Goal: Information Seeking & Learning: Learn about a topic

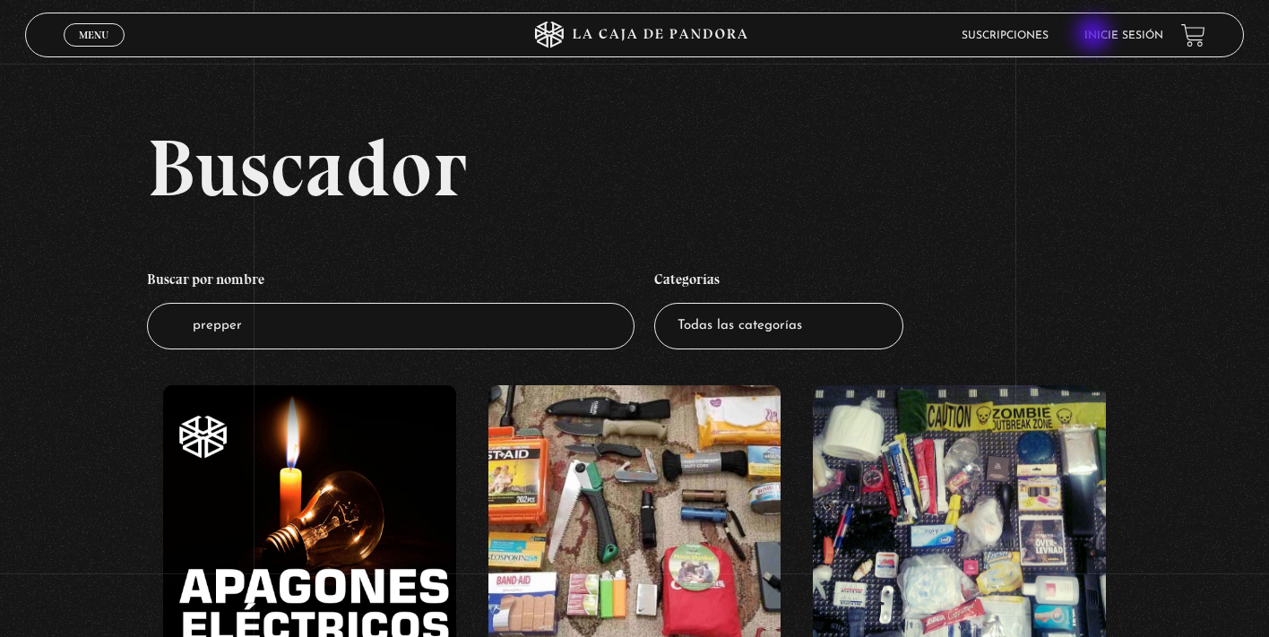
click at [1095, 36] on link "Inicie sesión" at bounding box center [1124, 35] width 79 height 11
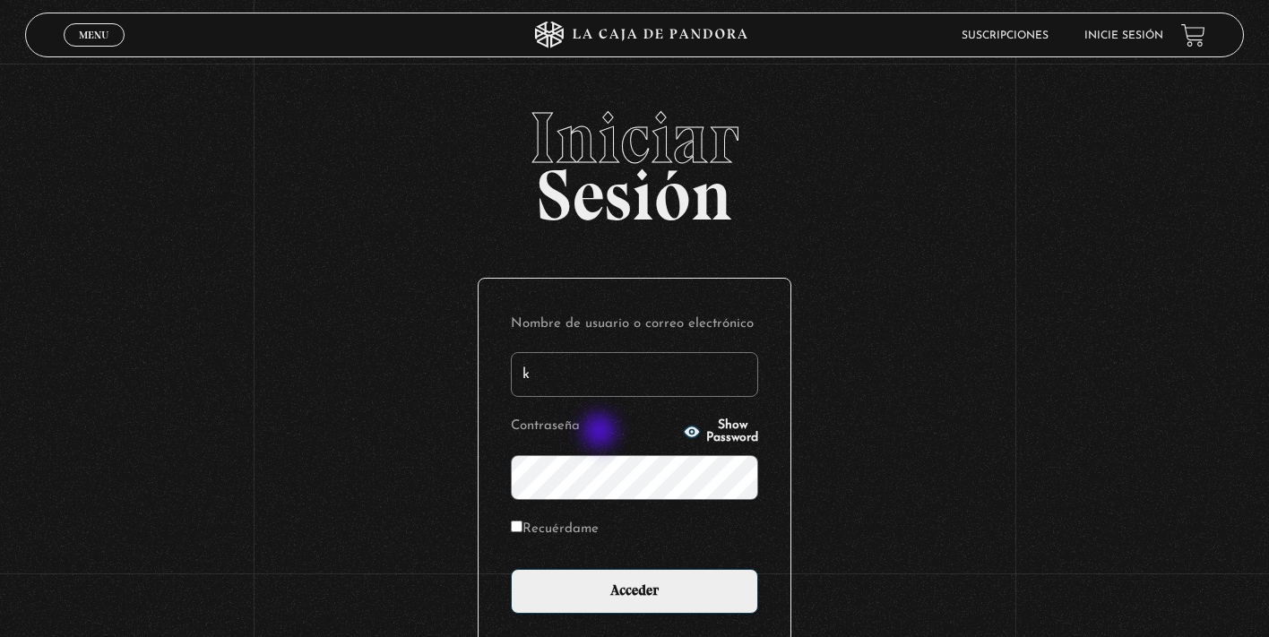
type input "KarlaT"
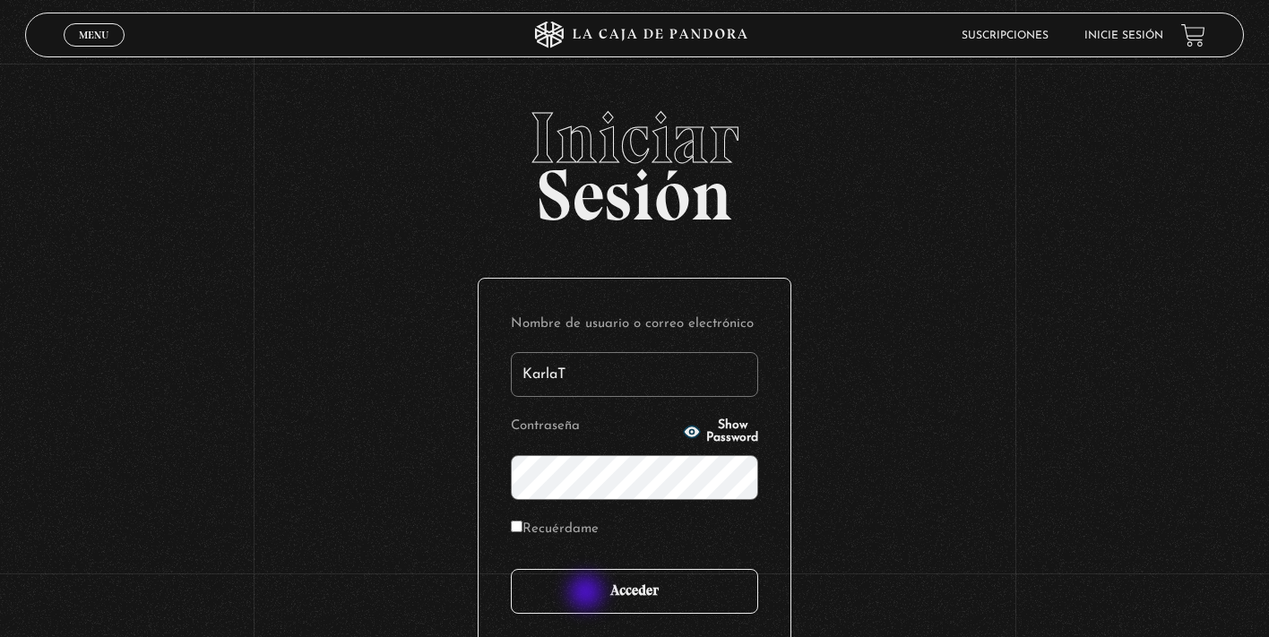
click at [588, 594] on input "Acceder" at bounding box center [634, 591] width 247 height 45
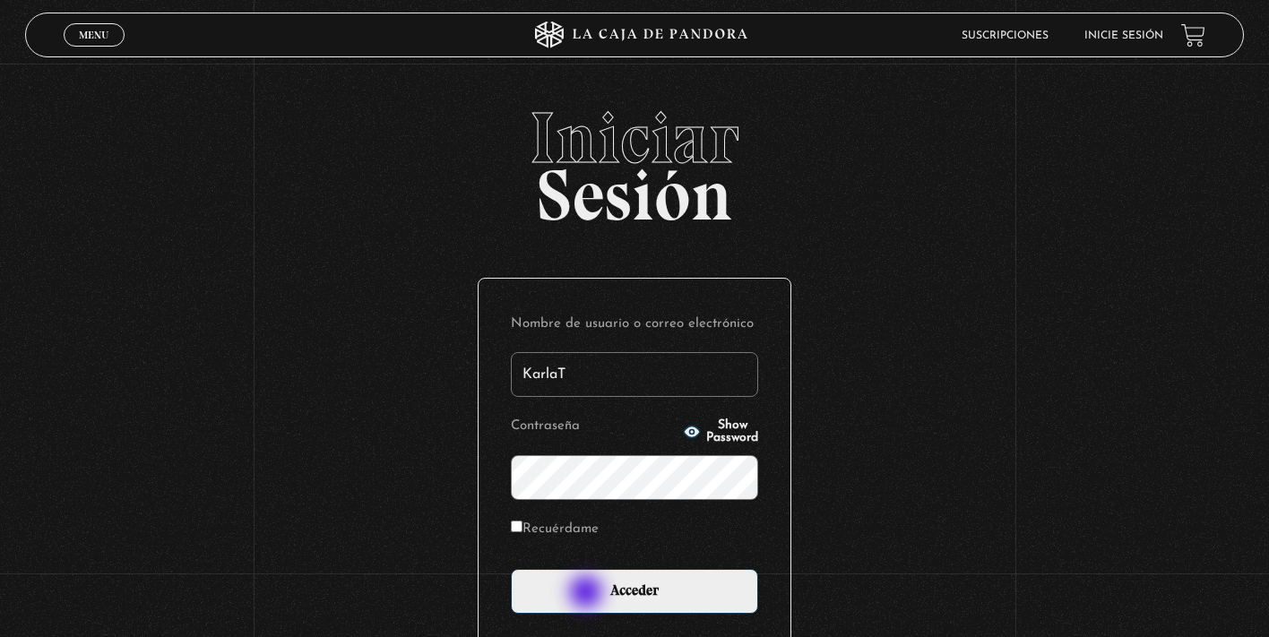
click at [515, 526] on input "Recuérdame" at bounding box center [517, 527] width 12 height 12
checkbox input "true"
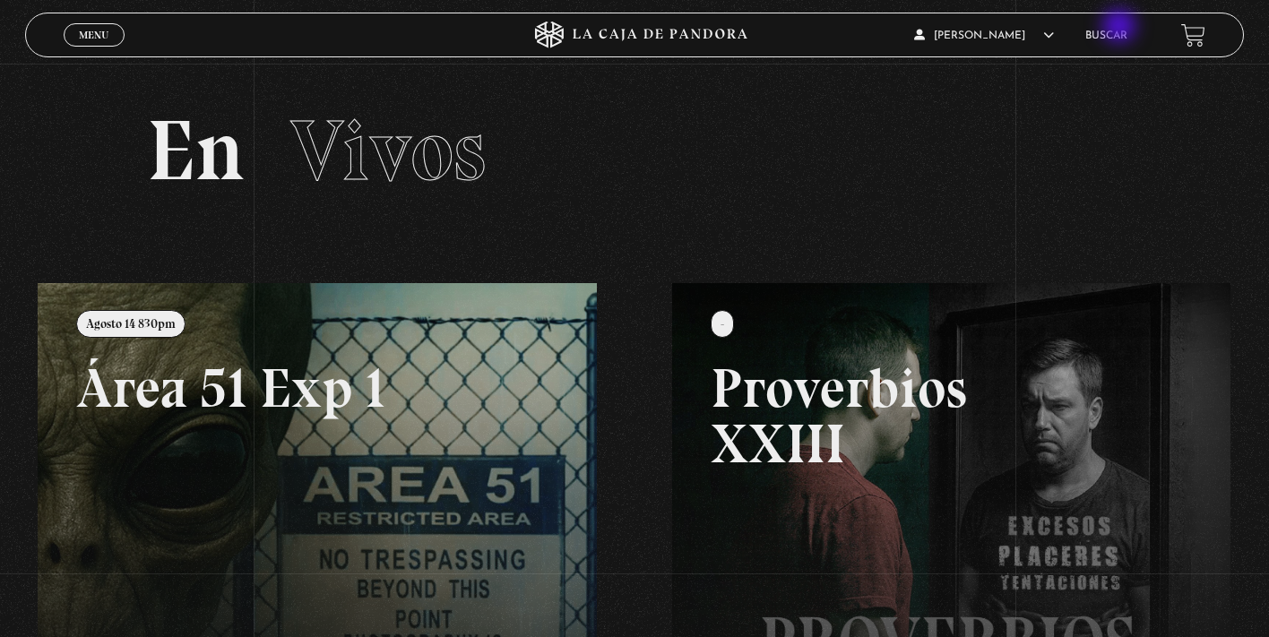
click at [1105, 39] on link "Buscar" at bounding box center [1107, 35] width 42 height 11
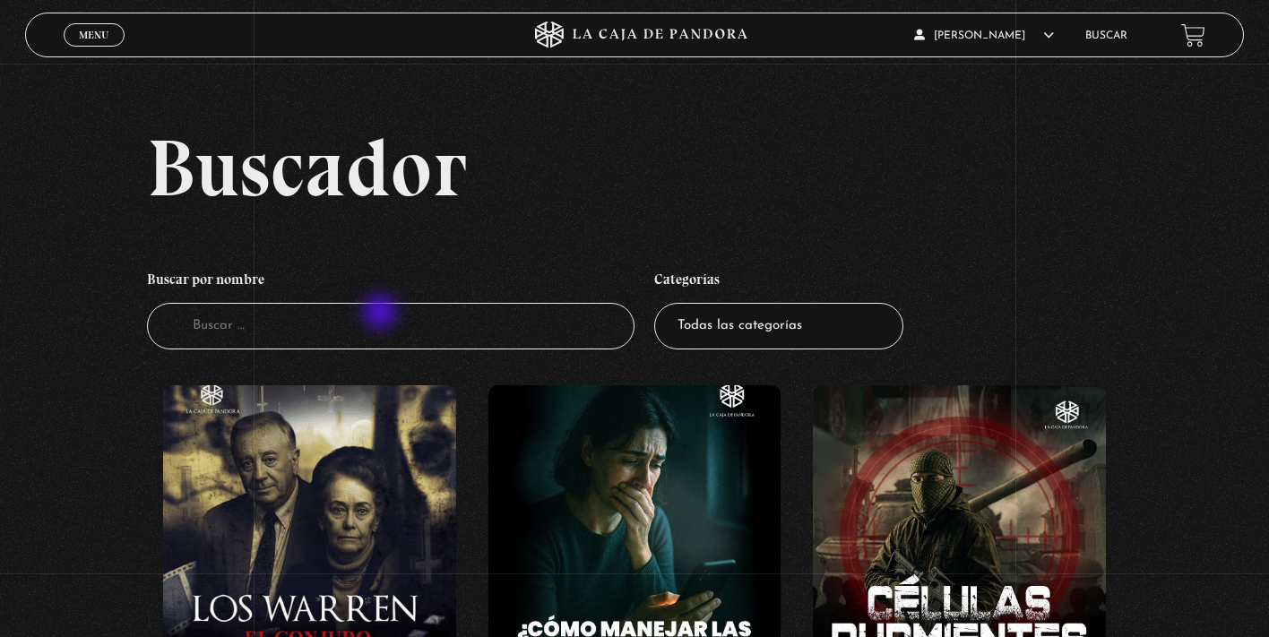
click at [382, 314] on input "Buscador" at bounding box center [391, 327] width 488 height 48
type input "onu"
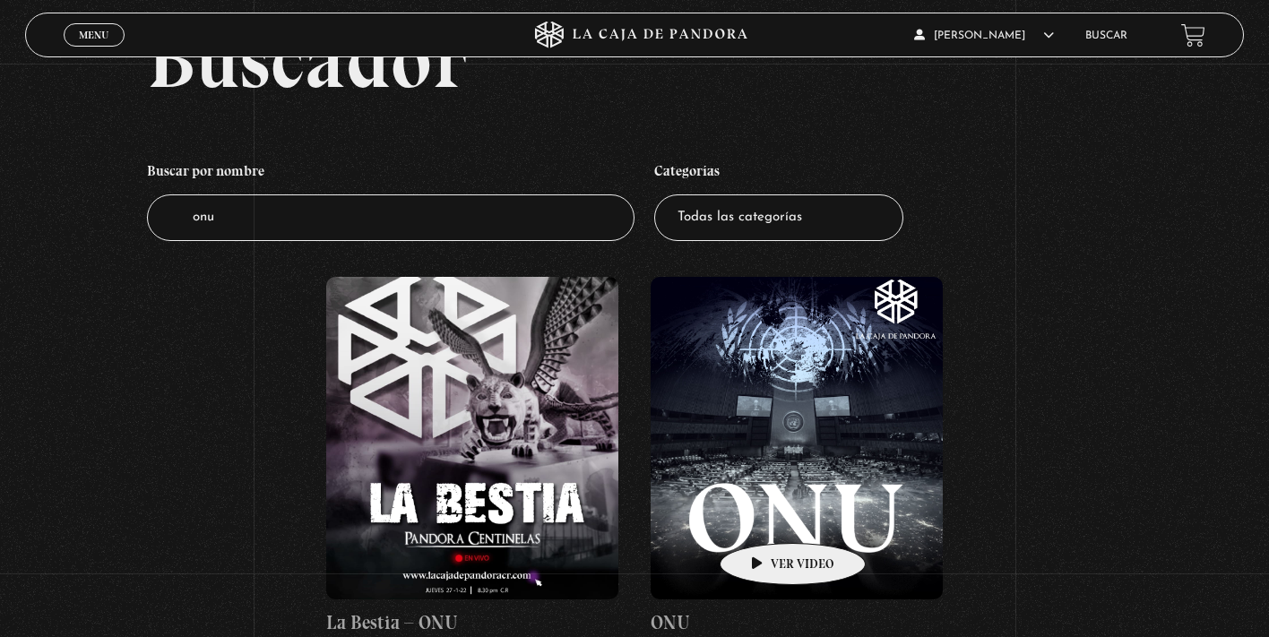
scroll to position [162, 0]
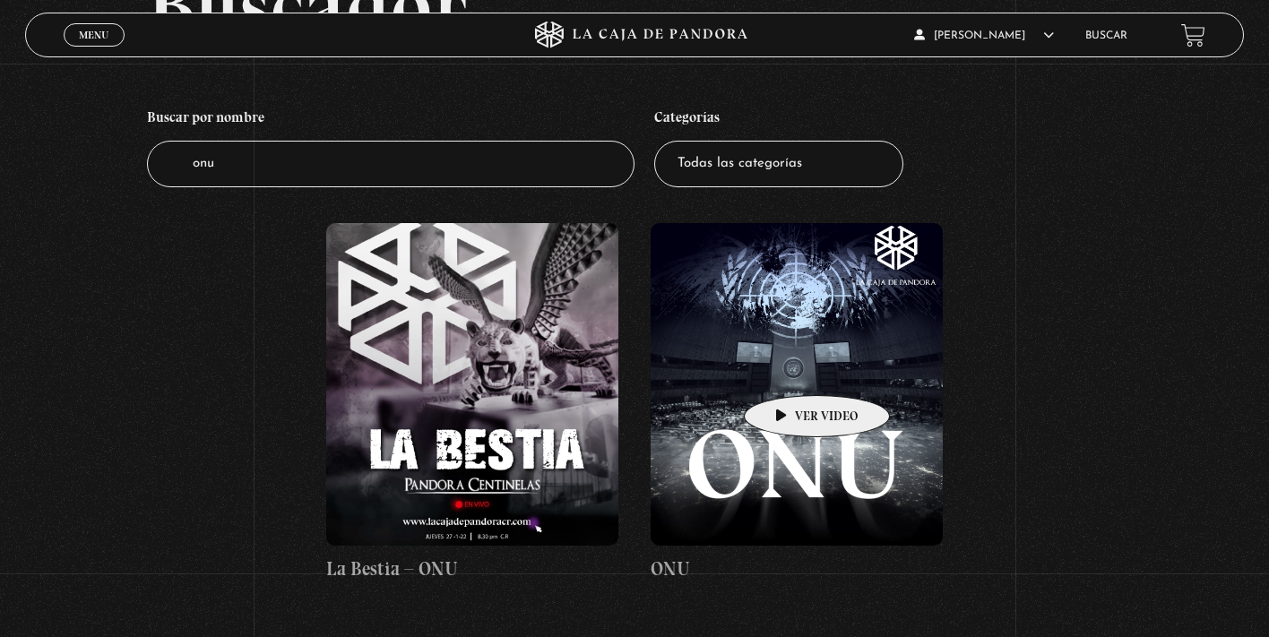
click at [789, 368] on figure at bounding box center [797, 384] width 292 height 323
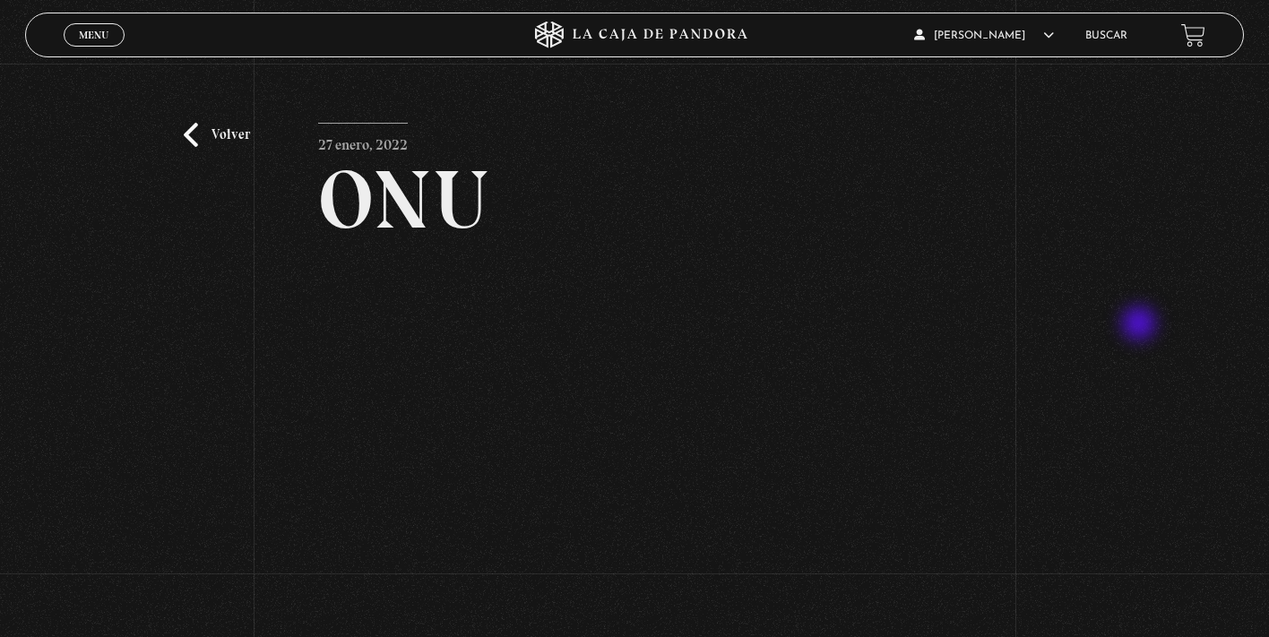
scroll to position [2, 0]
drag, startPoint x: 1260, startPoint y: 118, endPoint x: 1253, endPoint y: 199, distance: 81.0
click at [1253, 199] on div "Volver 27 enero, 2022 ONU WhatsApp Twitter Messenger Email" at bounding box center [634, 386] width 1269 height 648
drag, startPoint x: 1264, startPoint y: 372, endPoint x: 1260, endPoint y: 431, distance: 59.3
click at [1260, 431] on div "Volver 27 enero, 2022 ONU WhatsApp Twitter Messenger Email" at bounding box center [634, 386] width 1269 height 648
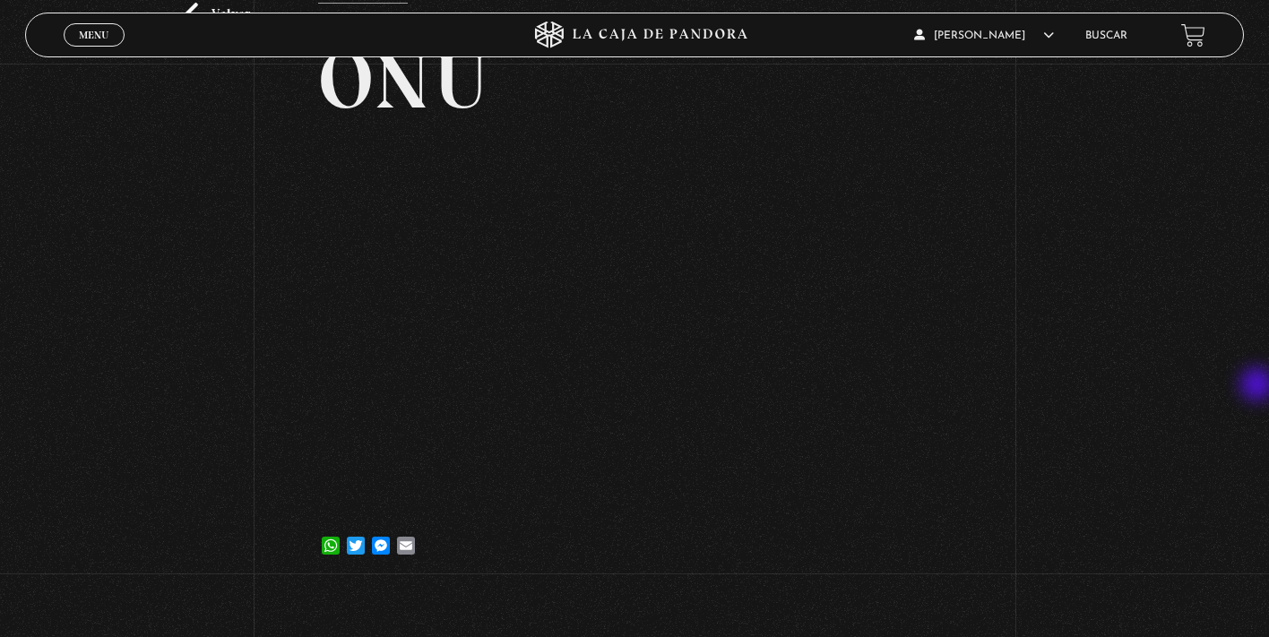
scroll to position [137, 0]
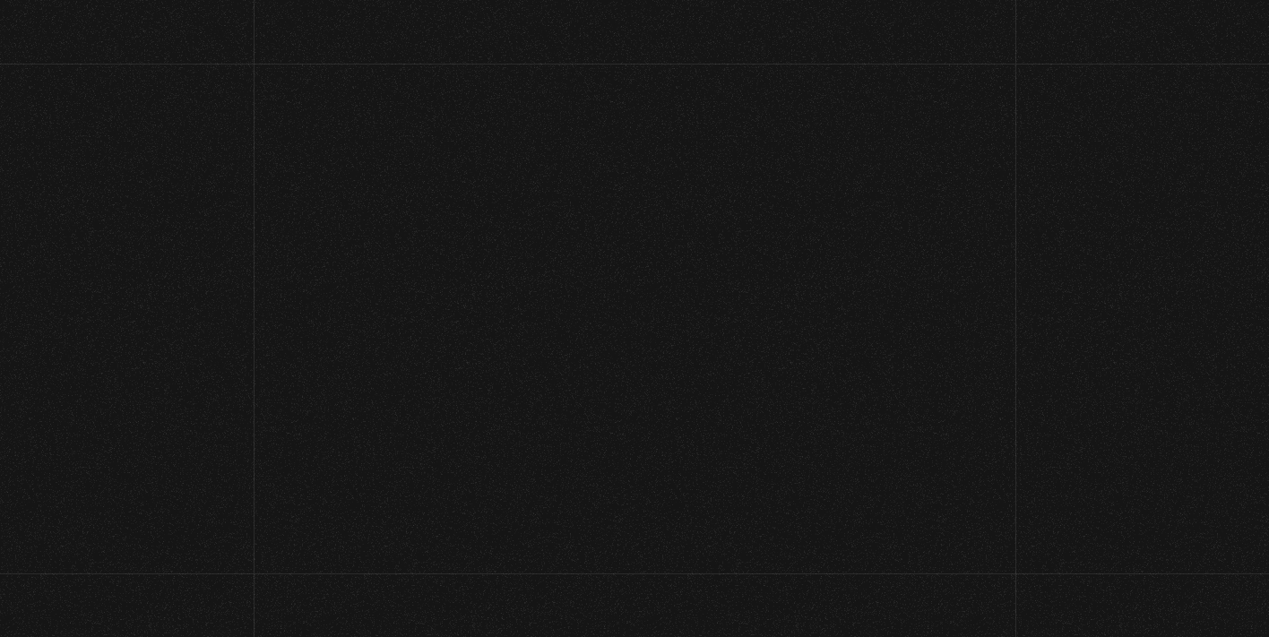
scroll to position [137, 0]
